Goal: Find specific page/section: Find specific page/section

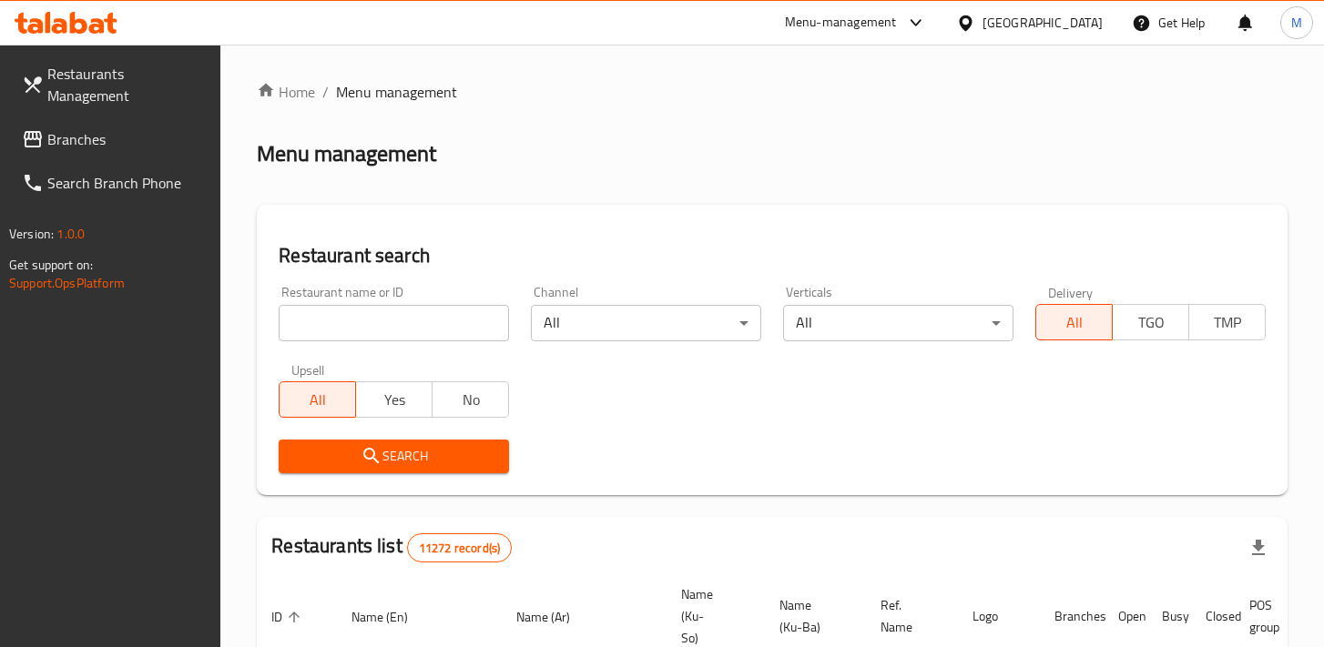
click at [451, 329] on input "search" at bounding box center [394, 323] width 230 height 36
paste input "Entry permit"
type input "Entry permit"
click at [382, 331] on input "Entry permit" at bounding box center [394, 323] width 230 height 36
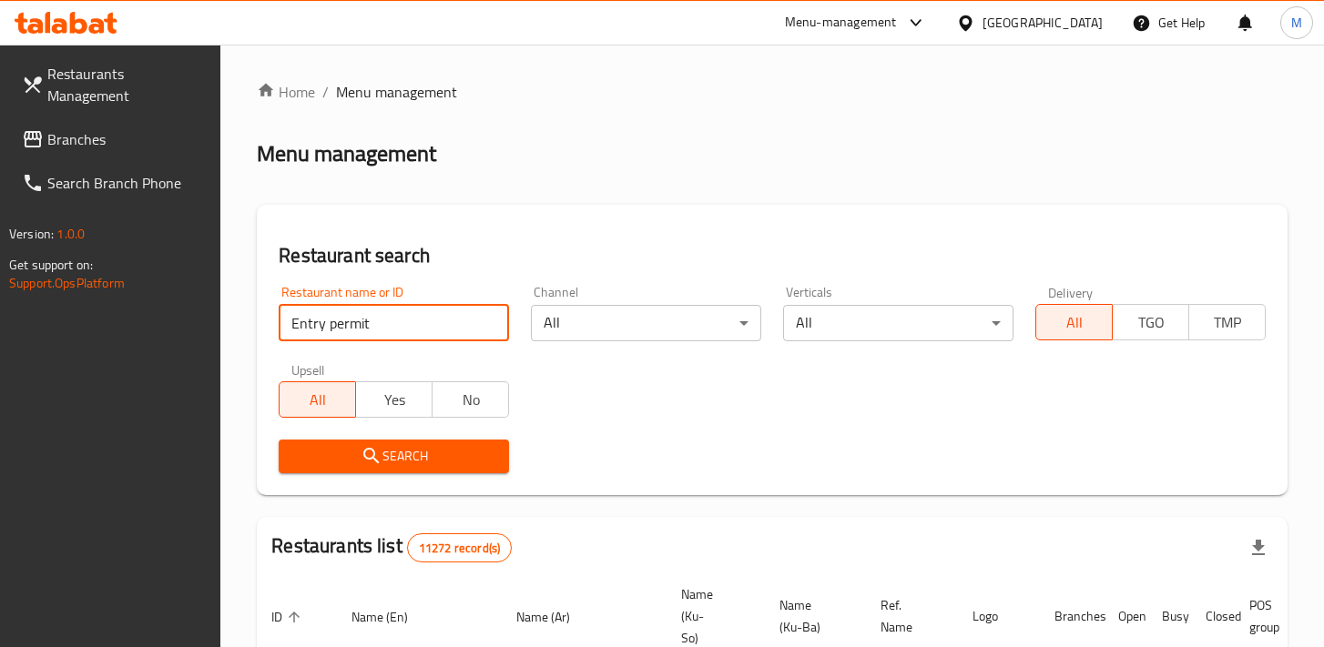
click at [382, 331] on input "Entry permit" at bounding box center [394, 323] width 230 height 36
paste input "Temry Market"
type input "Temry Market"
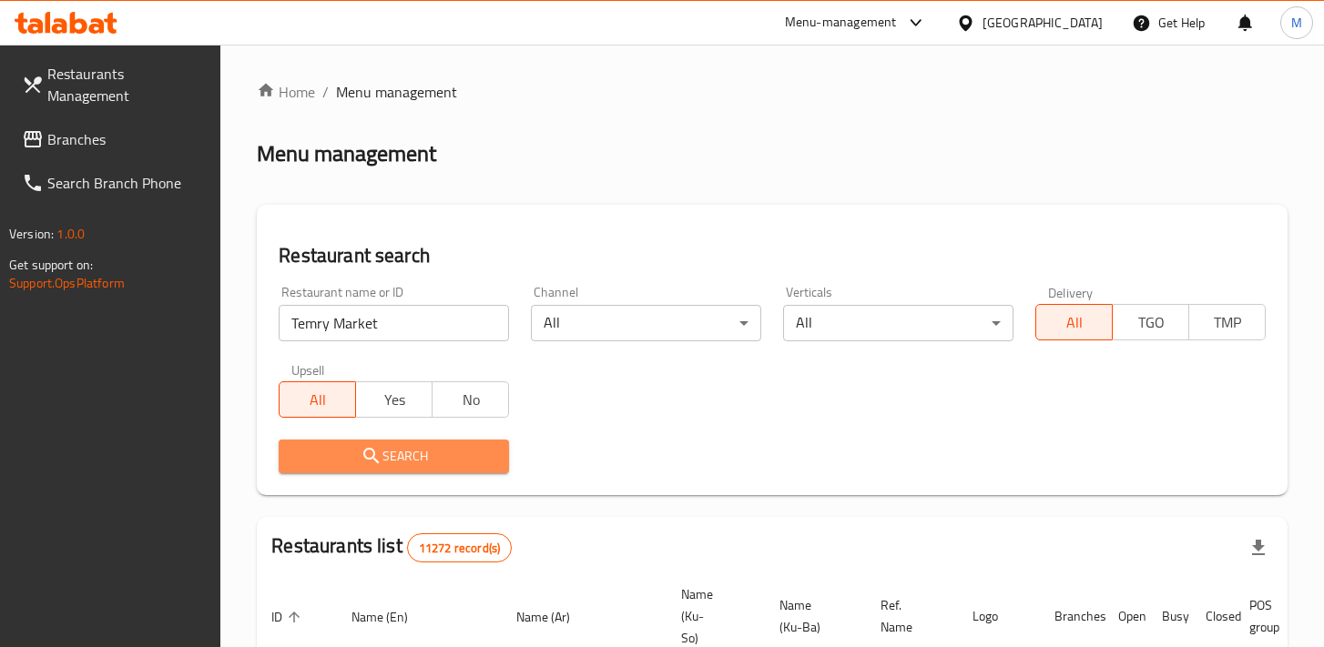
click at [442, 453] on span "Search" at bounding box center [393, 456] width 201 height 23
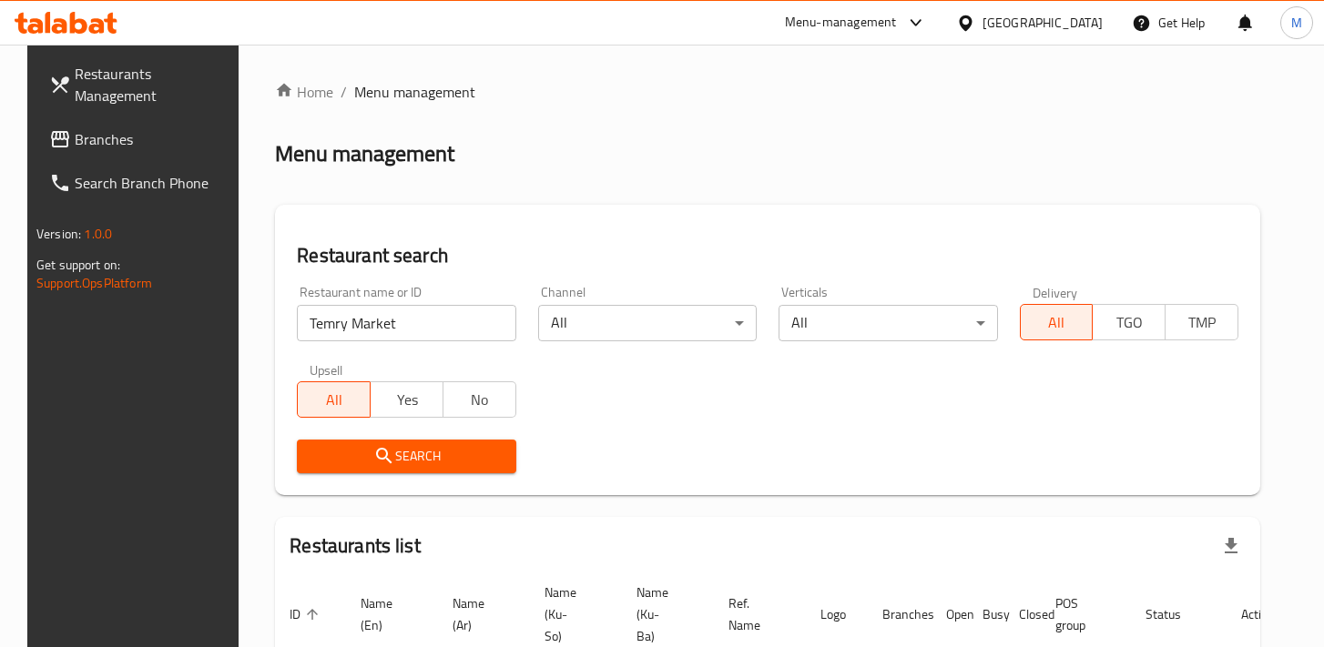
click at [982, 19] on div at bounding box center [969, 23] width 26 height 20
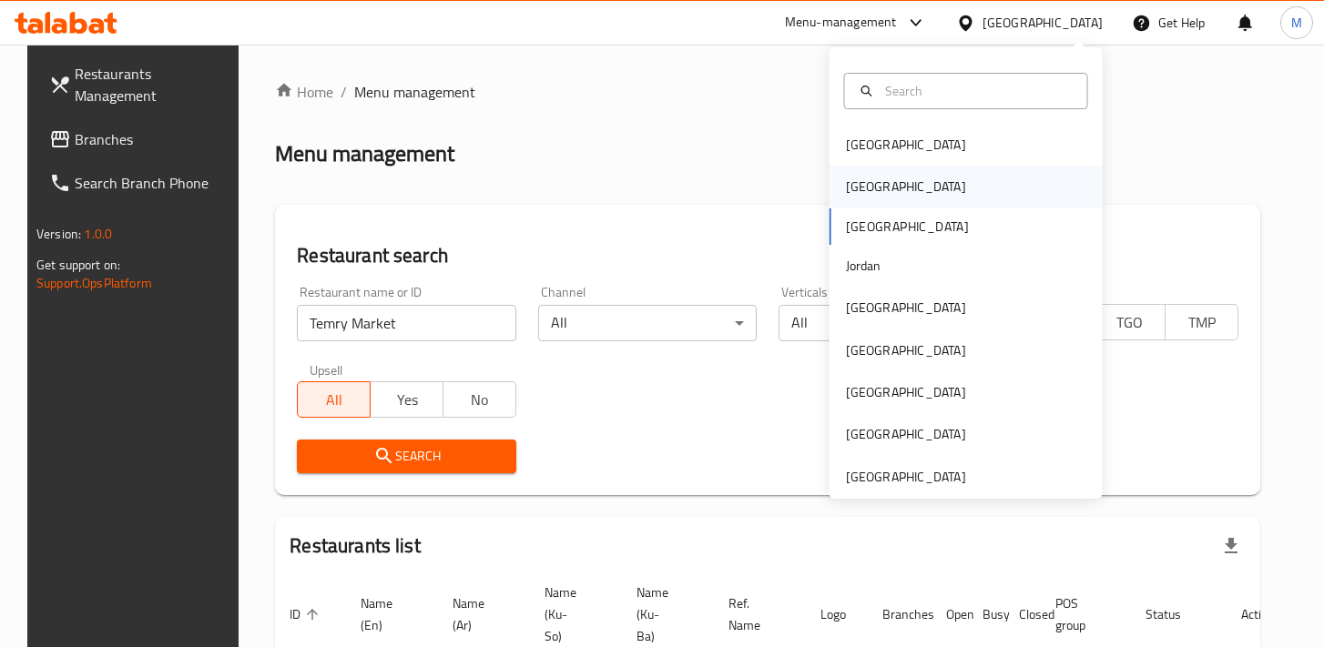
click at [892, 197] on div "[GEOGRAPHIC_DATA]" at bounding box center [965, 187] width 273 height 42
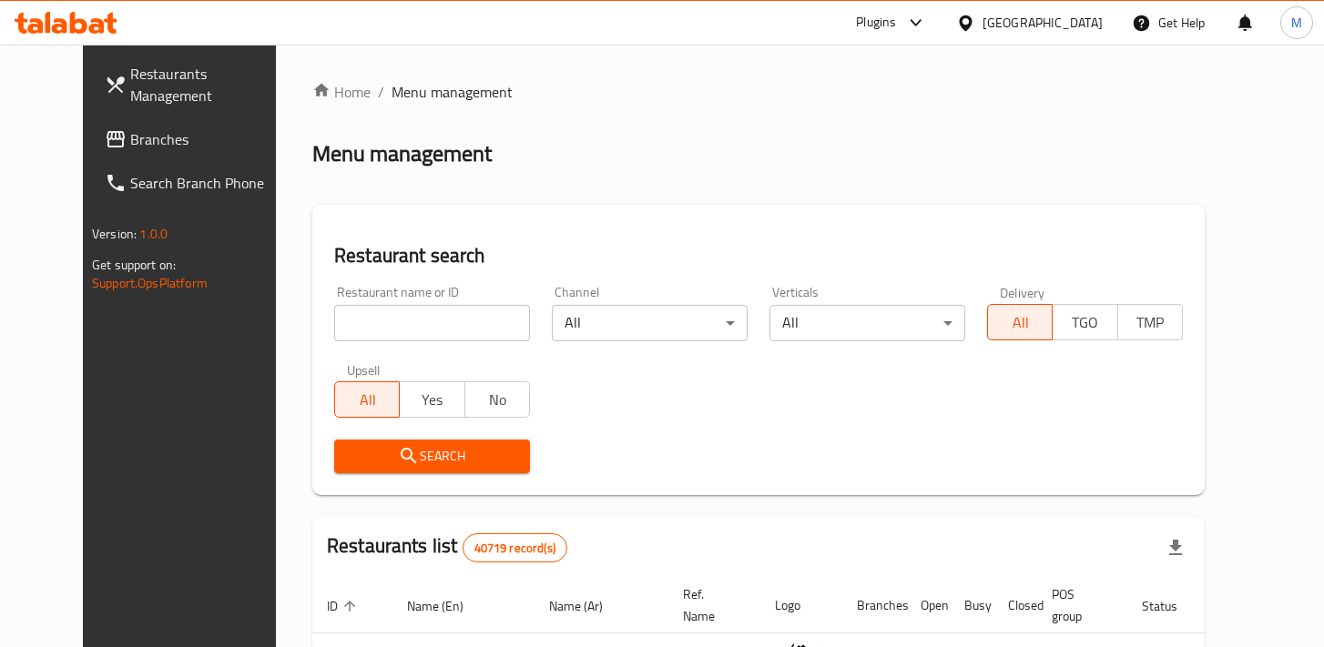
click at [401, 458] on icon "submit" at bounding box center [408, 455] width 15 height 15
click at [417, 334] on input "search" at bounding box center [432, 323] width 196 height 36
paste input "Temry Market"
type input "Temry Market"
click at [400, 442] on button "Search" at bounding box center [432, 457] width 196 height 34
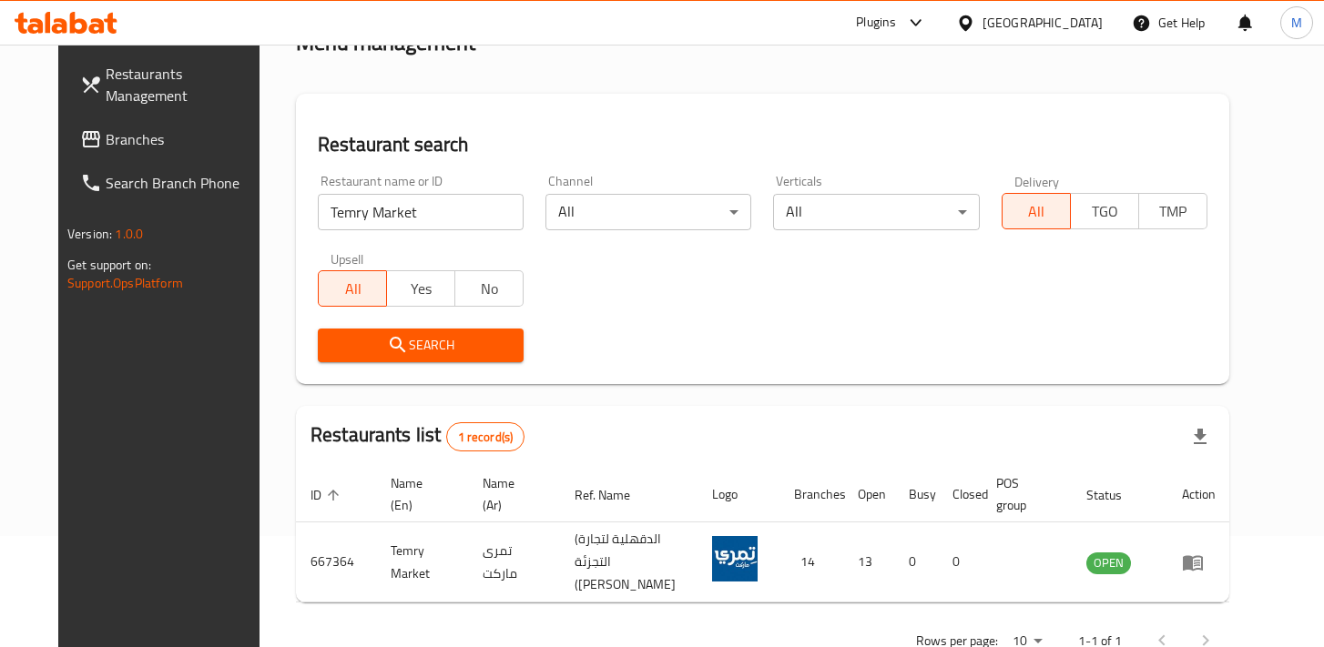
scroll to position [150, 0]
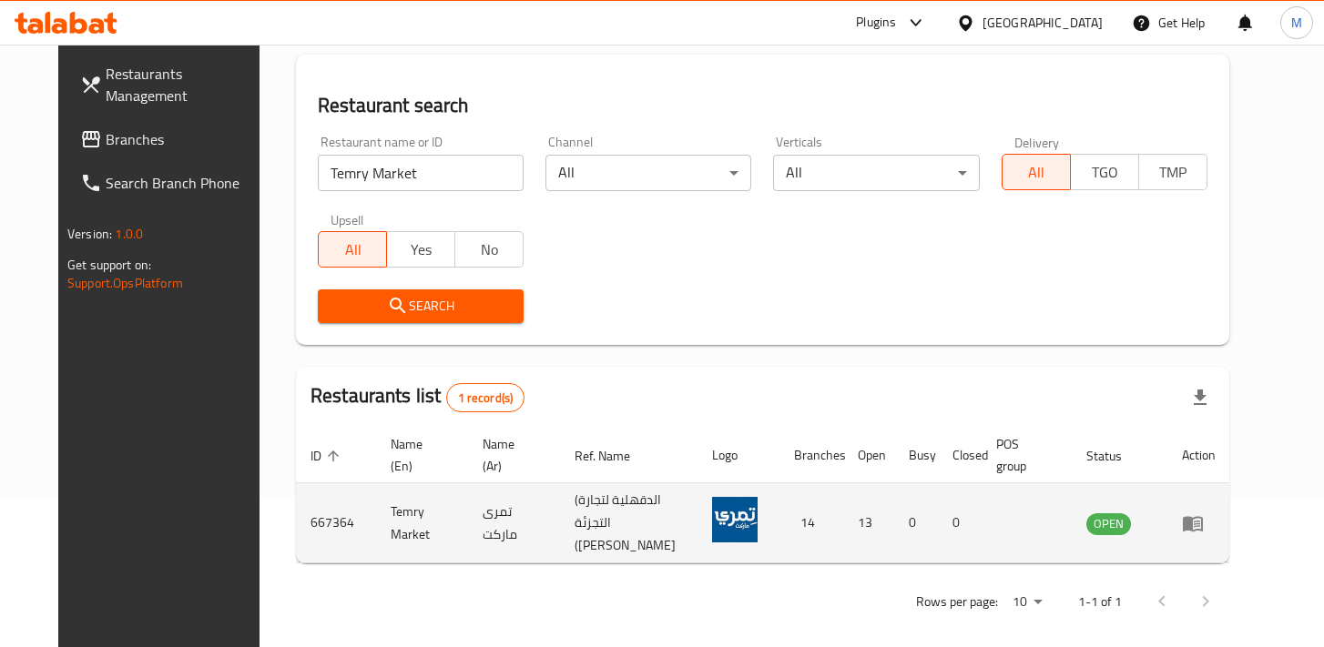
click at [1203, 520] on icon "enhanced table" at bounding box center [1193, 523] width 20 height 15
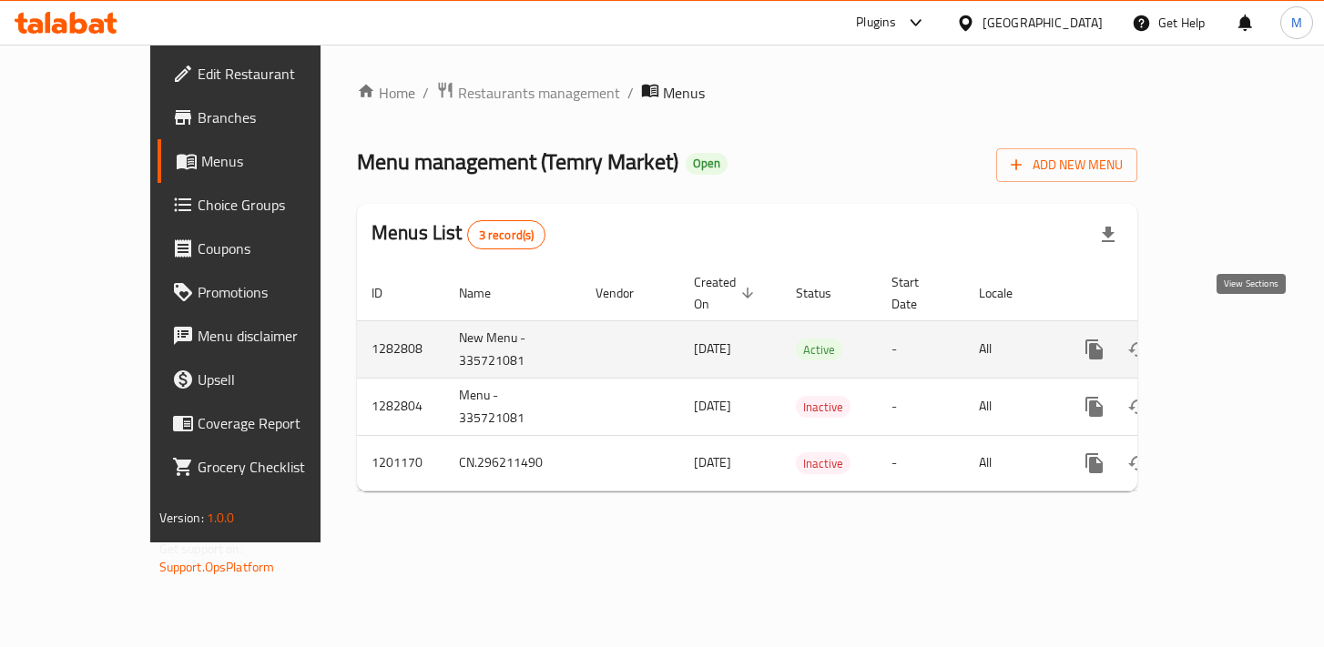
click at [1234, 341] on icon "enhanced table" at bounding box center [1225, 349] width 16 height 16
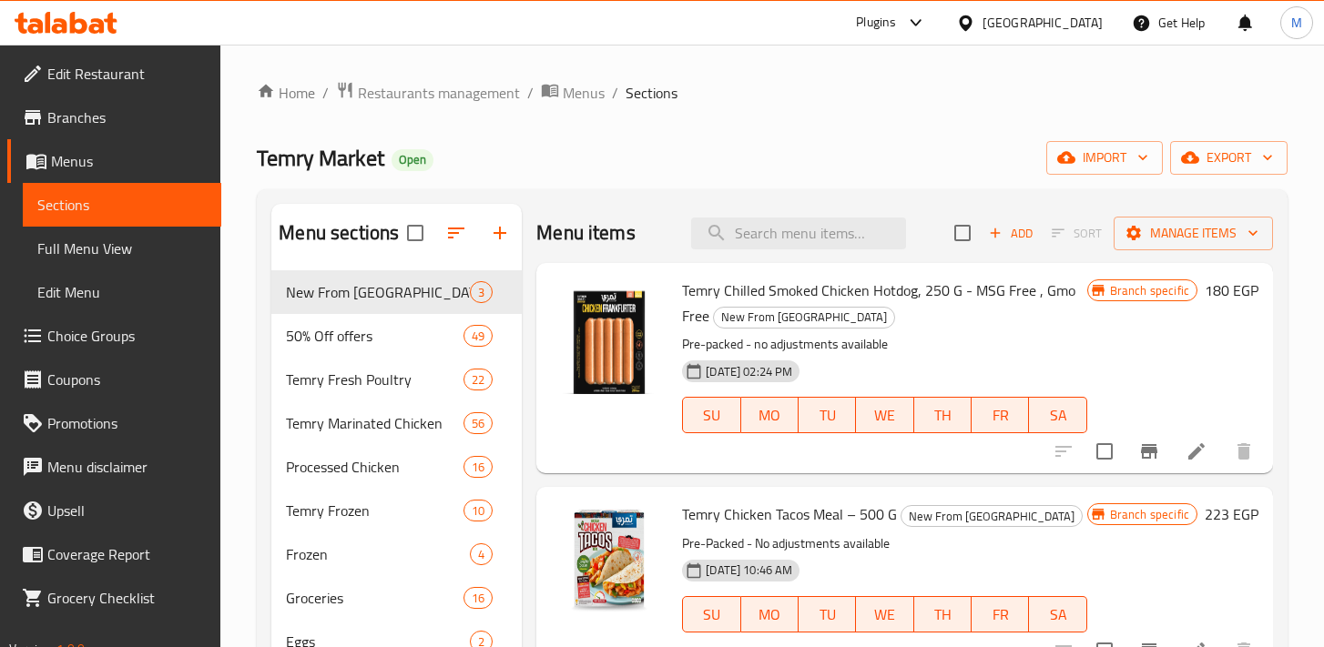
scroll to position [20, 0]
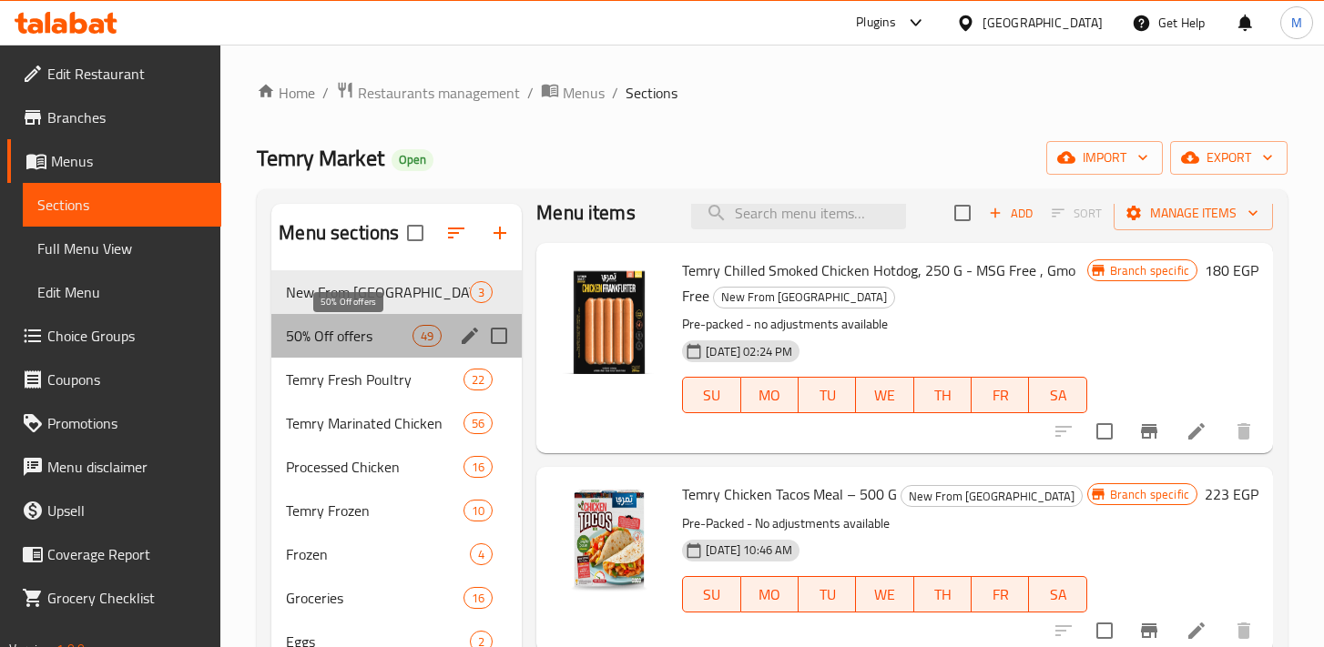
click at [356, 336] on span "50% Off offers" at bounding box center [349, 336] width 127 height 22
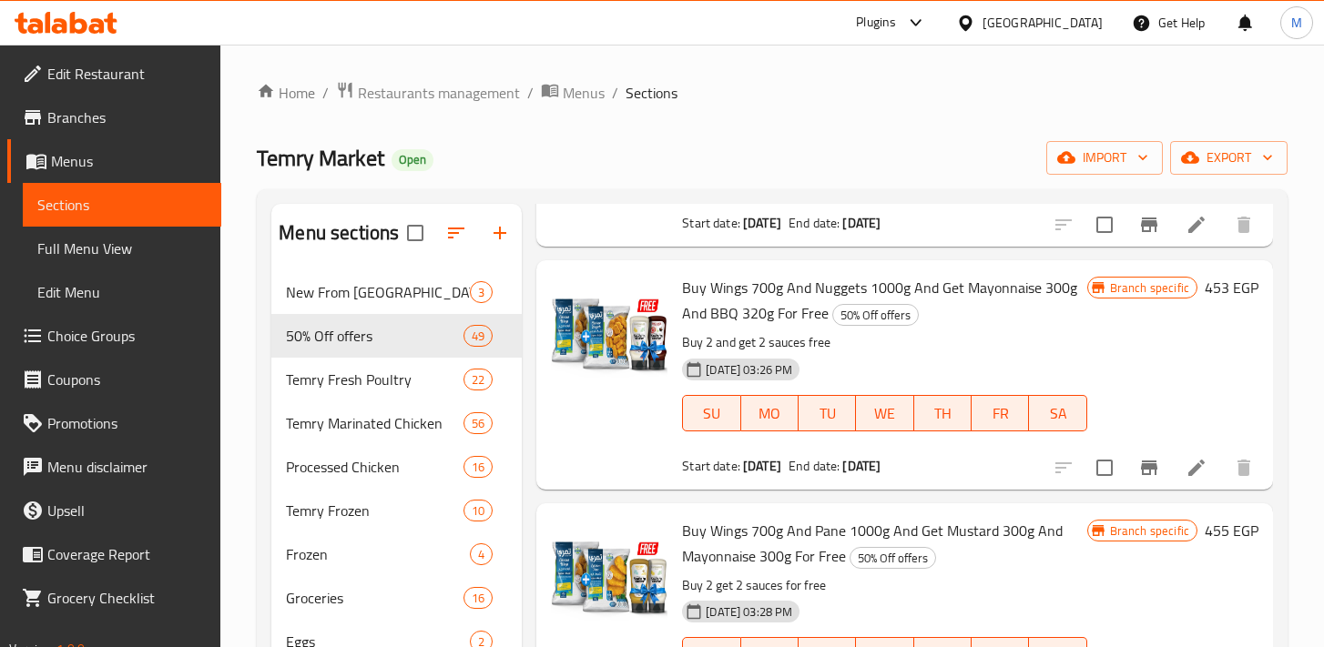
scroll to position [6617, 0]
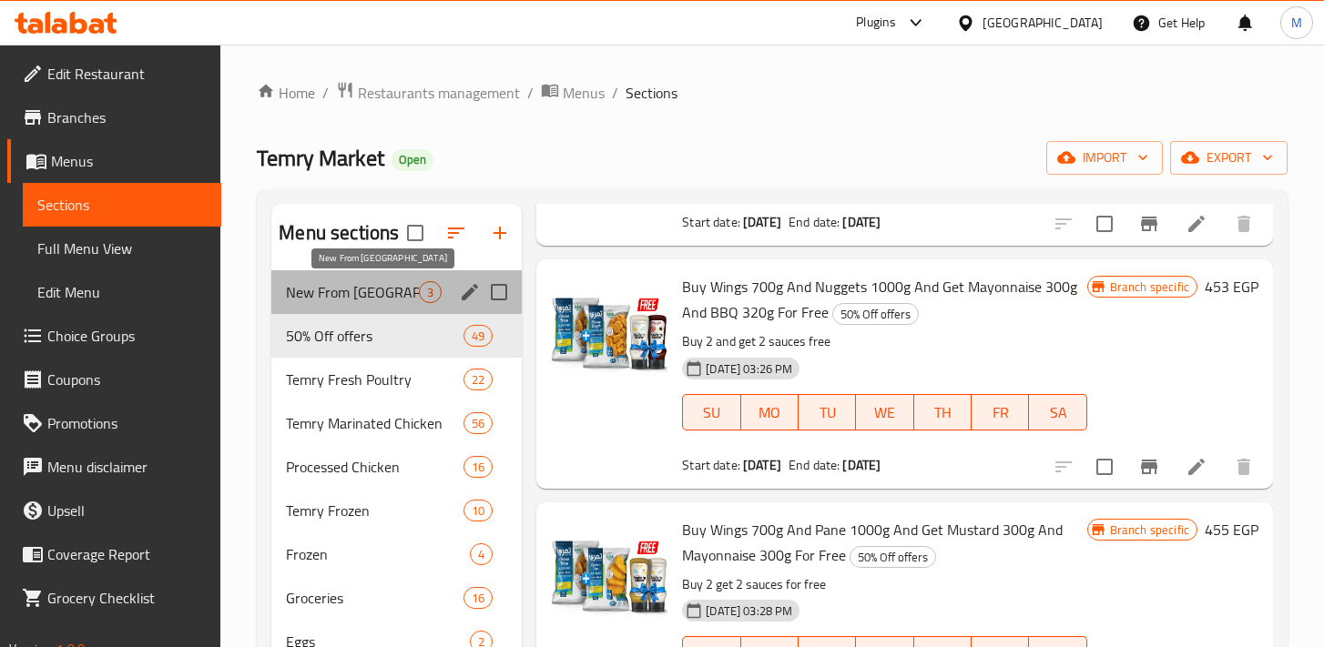
click at [362, 290] on span "New From [GEOGRAPHIC_DATA]" at bounding box center [352, 292] width 133 height 22
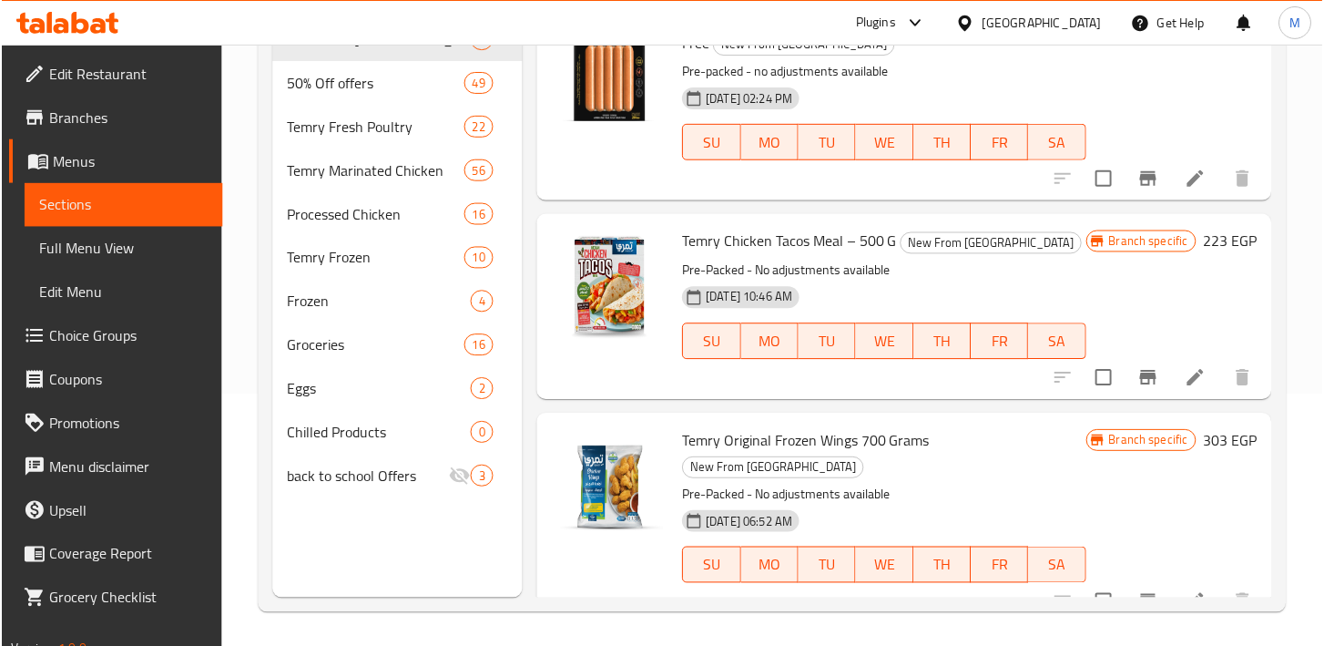
scroll to position [255, 0]
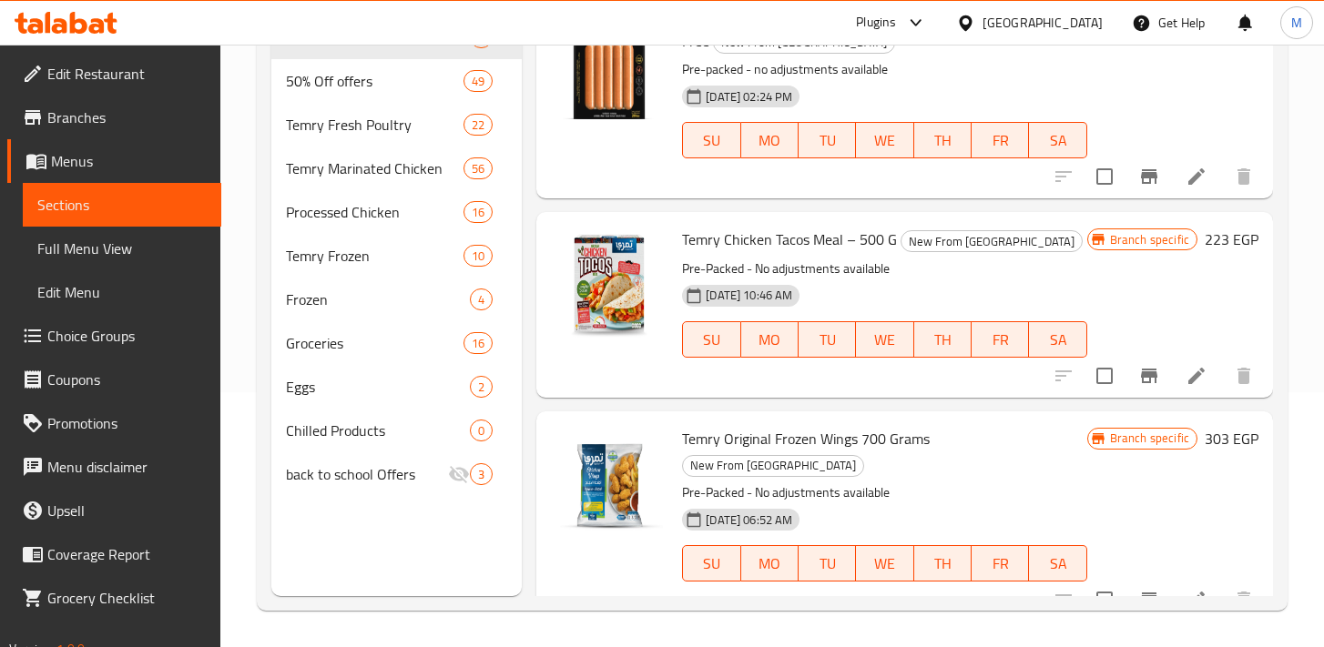
click at [927, 12] on div at bounding box center [915, 23] width 23 height 22
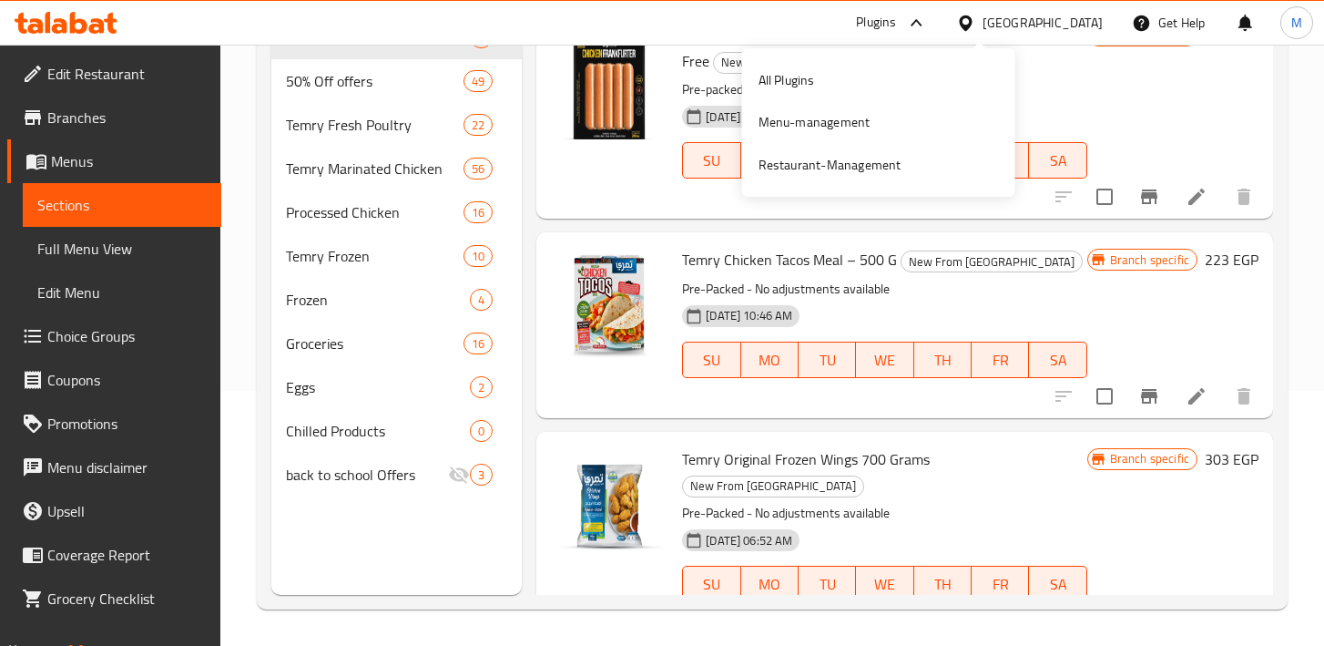
scroll to position [22, 0]
